Goal: Book appointment/travel/reservation

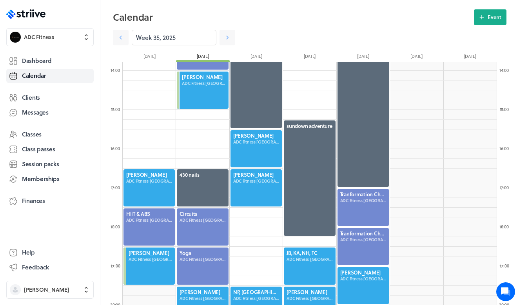
scroll to position [940, 374]
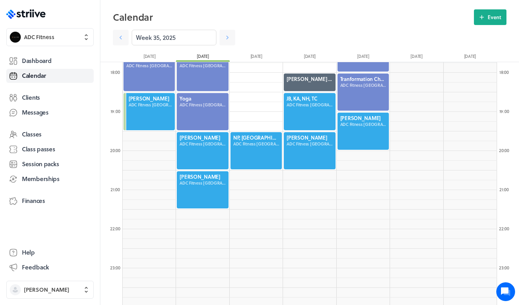
scroll to position [696, 0]
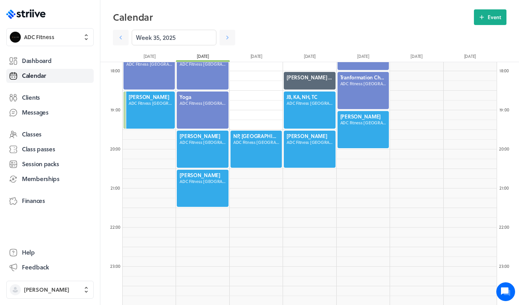
click at [298, 153] on div at bounding box center [309, 149] width 53 height 39
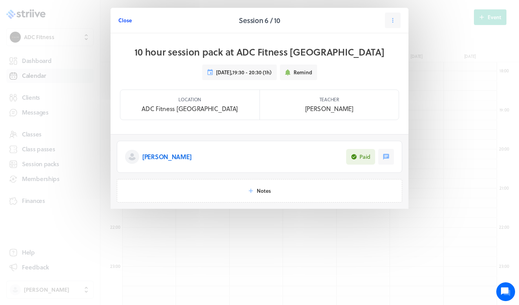
click at [126, 22] on span "Close" at bounding box center [124, 20] width 13 height 7
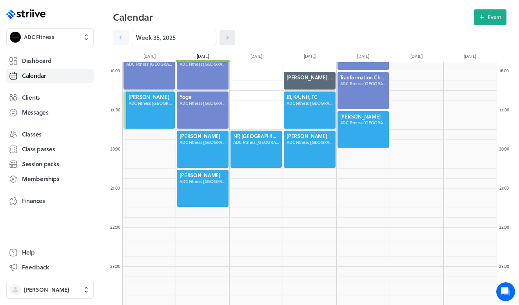
click at [226, 38] on icon at bounding box center [227, 38] width 8 height 8
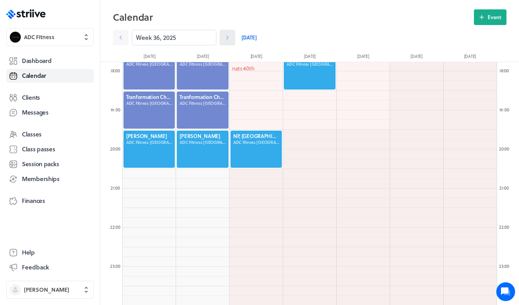
click at [226, 38] on icon at bounding box center [227, 38] width 8 height 8
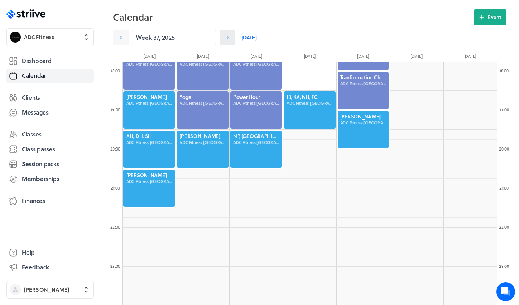
click at [226, 38] on icon at bounding box center [227, 38] width 8 height 8
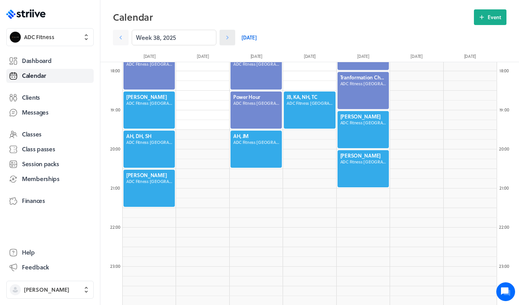
click at [226, 38] on icon at bounding box center [227, 38] width 8 height 8
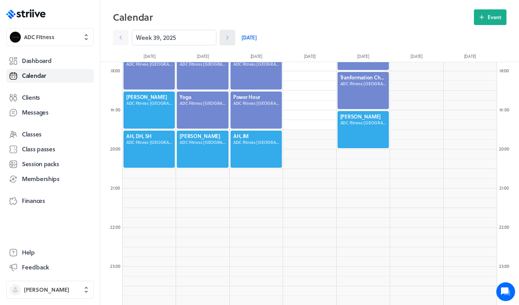
click at [226, 39] on icon at bounding box center [227, 38] width 2 height 4
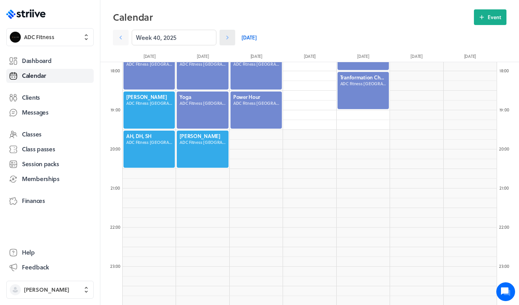
click at [226, 39] on icon at bounding box center [227, 38] width 2 height 4
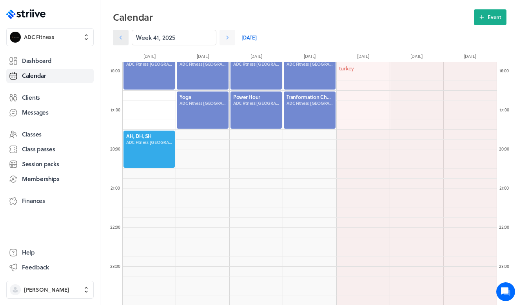
click at [119, 32] on link at bounding box center [121, 38] width 16 height 16
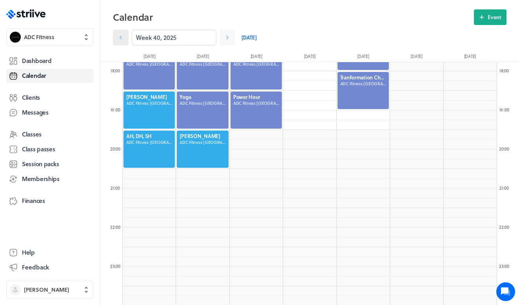
click at [119, 33] on link at bounding box center [121, 38] width 16 height 16
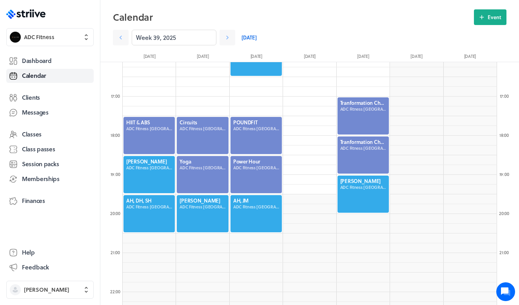
scroll to position [631, 0]
click at [122, 39] on icon at bounding box center [121, 38] width 8 height 8
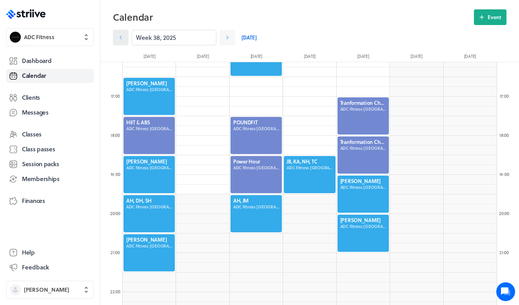
click at [122, 40] on icon at bounding box center [121, 38] width 8 height 8
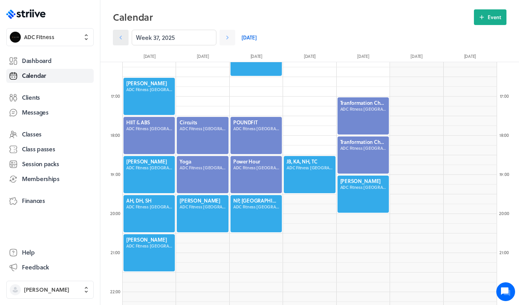
click at [122, 40] on icon at bounding box center [121, 38] width 8 height 8
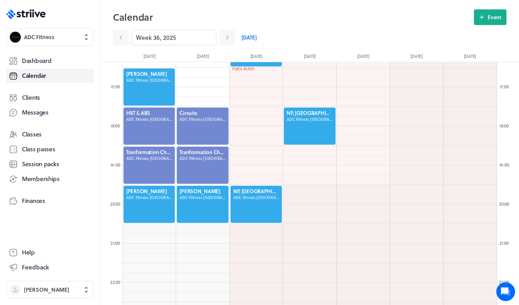
scroll to position [650, 0]
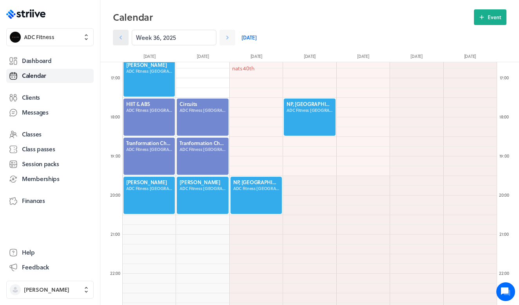
click at [118, 35] on icon at bounding box center [121, 38] width 8 height 8
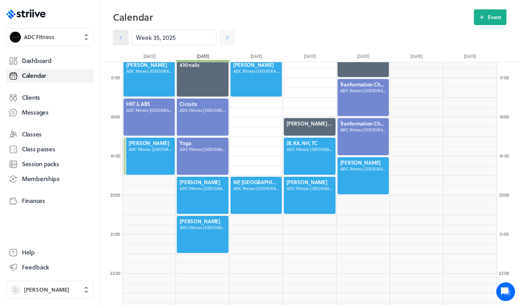
click at [118, 34] on icon at bounding box center [121, 38] width 8 height 8
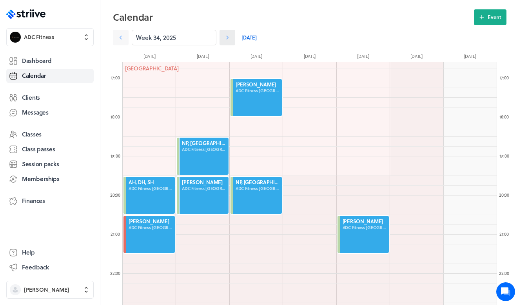
click at [231, 35] on icon at bounding box center [227, 38] width 8 height 8
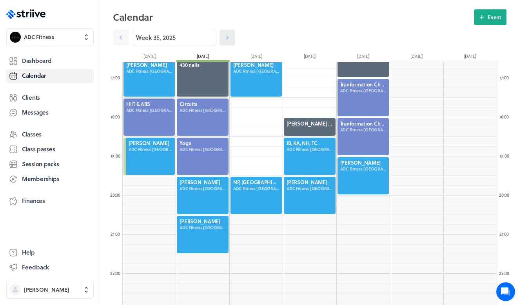
click at [231, 37] on icon at bounding box center [227, 38] width 8 height 8
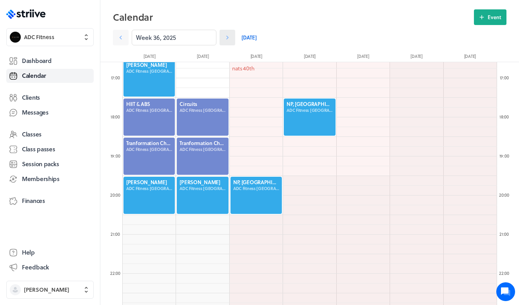
click at [232, 35] on link at bounding box center [227, 38] width 16 height 16
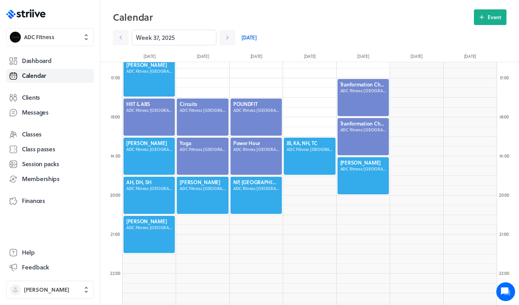
click at [245, 39] on link "[DATE]" at bounding box center [248, 38] width 15 height 16
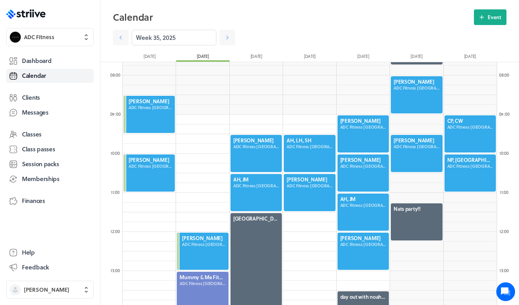
scroll to position [302, 0]
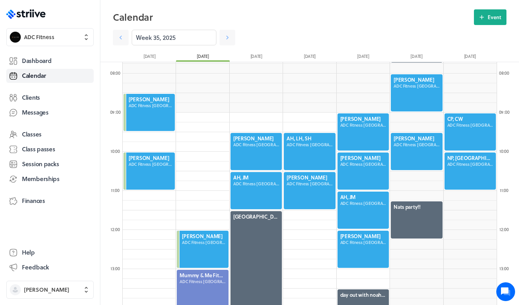
click at [251, 148] on div at bounding box center [255, 151] width 53 height 39
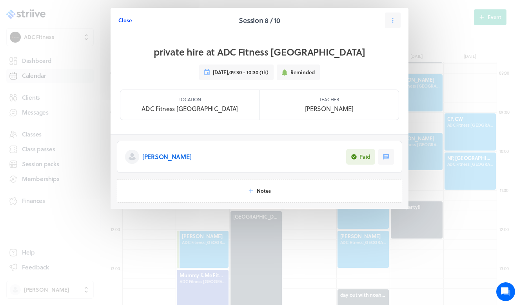
click at [127, 19] on span "Close" at bounding box center [124, 20] width 13 height 7
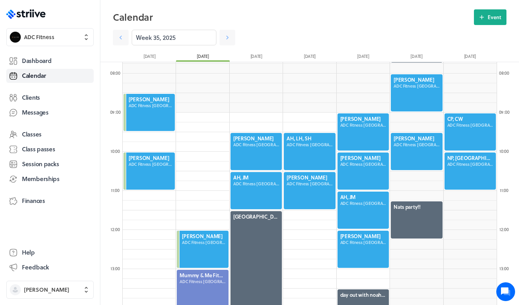
click at [256, 195] on div at bounding box center [255, 191] width 53 height 39
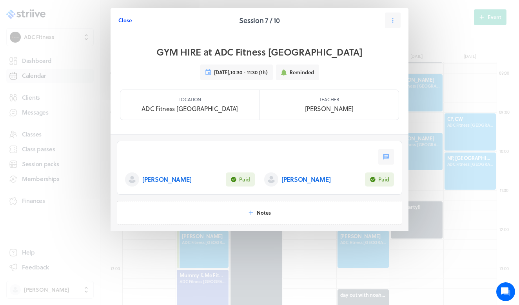
click at [127, 22] on span "Close" at bounding box center [124, 20] width 13 height 7
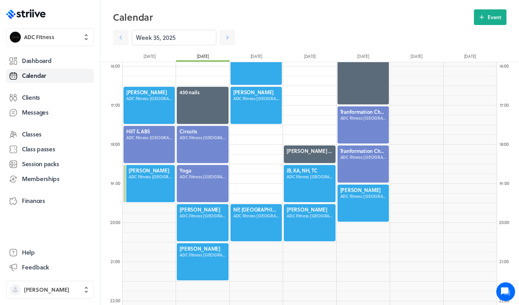
scroll to position [627, 0]
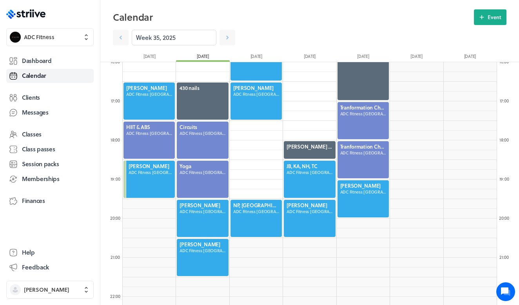
click at [138, 116] on div at bounding box center [149, 101] width 53 height 39
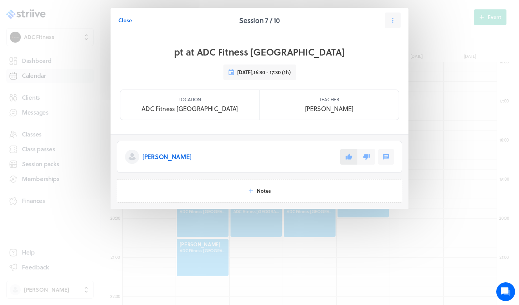
click at [357, 158] on button at bounding box center [348, 157] width 17 height 16
click at [123, 18] on span "Close" at bounding box center [124, 20] width 13 height 7
